Goal: Transaction & Acquisition: Purchase product/service

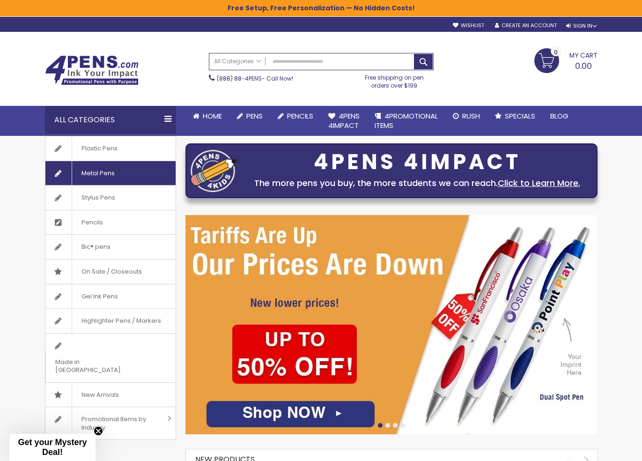
click at [92, 172] on span "Metal Pens" at bounding box center [98, 173] width 52 height 24
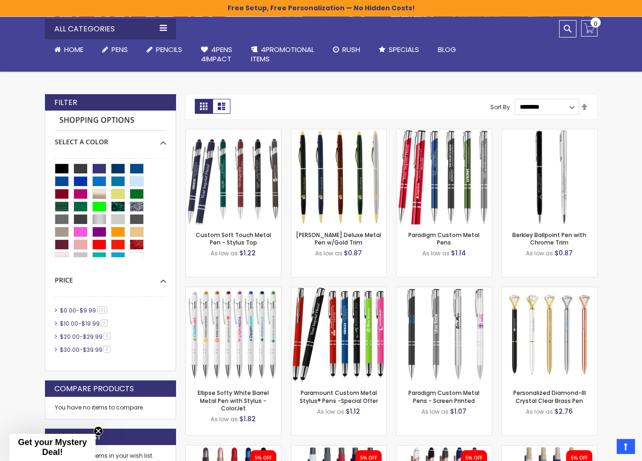
scroll to position [199, 0]
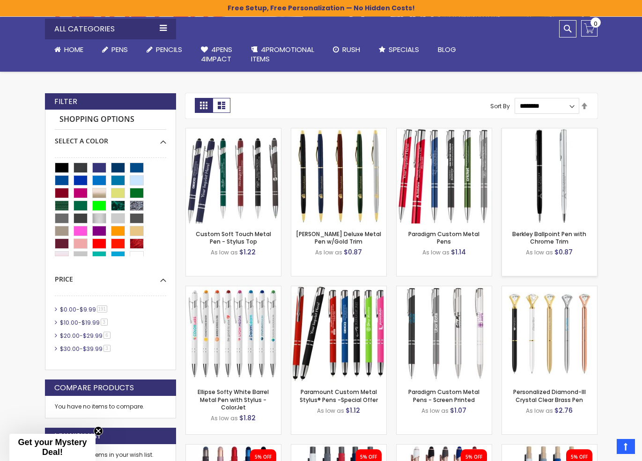
click at [561, 217] on img at bounding box center [549, 175] width 95 height 95
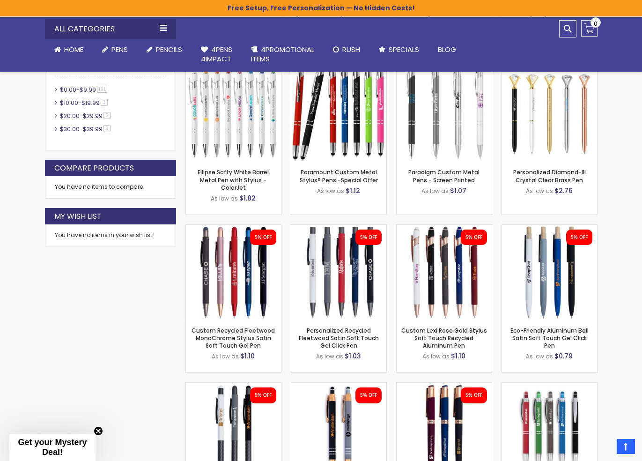
scroll to position [505, 0]
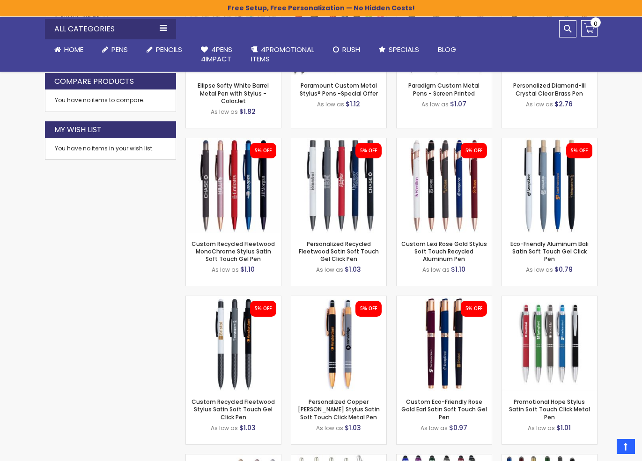
click at [170, 248] on div "Close dialog Sign up to get your Mystery Discount ! Name Email Send Me the Deal…" at bounding box center [321, 230] width 642 height 461
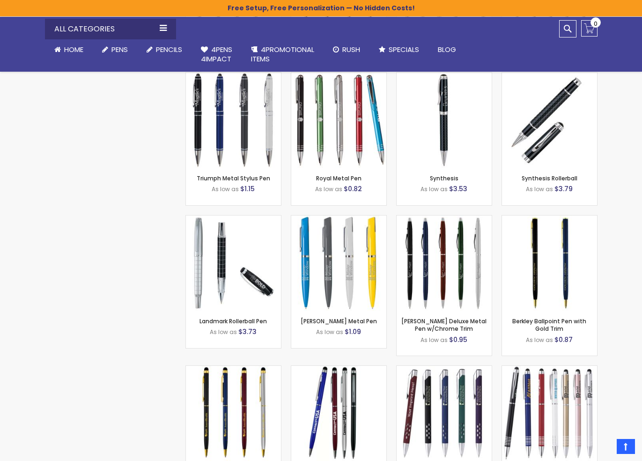
scroll to position [1861, 0]
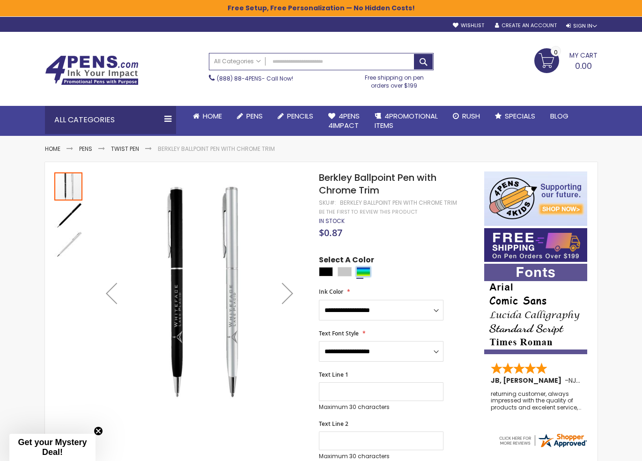
click at [363, 271] on div "Assorted" at bounding box center [363, 271] width 14 height 9
type input "****"
